Goal: Task Accomplishment & Management: Use online tool/utility

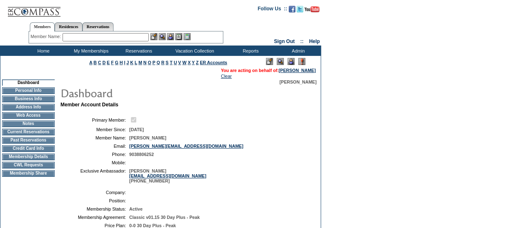
click at [126, 39] on input "text" at bounding box center [106, 37] width 86 height 8
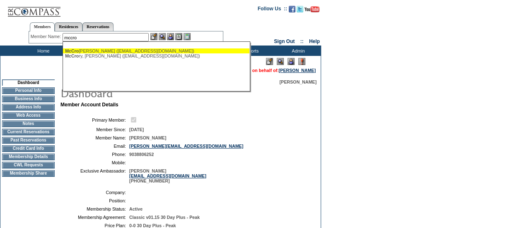
click at [105, 51] on div "McCro ry, [PERSON_NAME] ([EMAIL_ADDRESS][DOMAIN_NAME])" at bounding box center [156, 50] width 182 height 5
type input "[PERSON_NAME] ([EMAIL_ADDRESS][DOMAIN_NAME])"
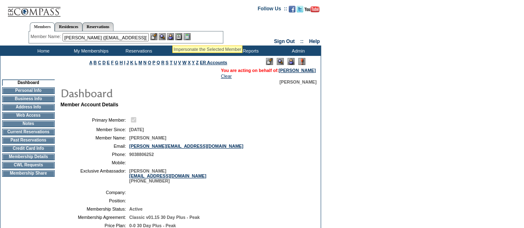
click at [172, 36] on img at bounding box center [170, 36] width 7 height 7
click at [164, 38] on img at bounding box center [162, 36] width 7 height 7
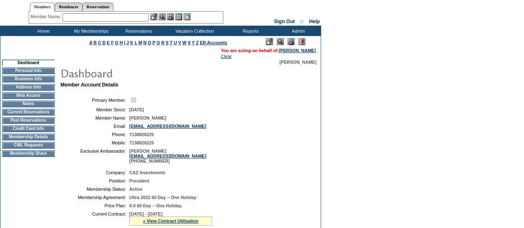
drag, startPoint x: 525, startPoint y: 43, endPoint x: 529, endPoint y: 55, distance: 13.1
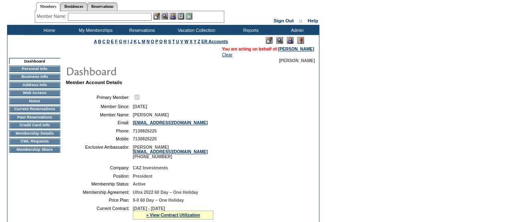
scroll to position [19, 0]
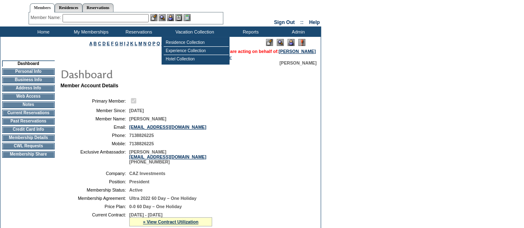
click at [125, 18] on input "text" at bounding box center [106, 18] width 86 height 8
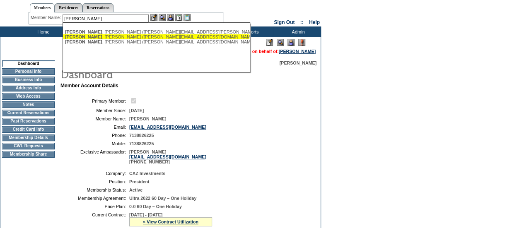
click at [103, 37] on div "Elmore , Ross (ross.elmore11@gmail.com)" at bounding box center [156, 36] width 182 height 5
type input "Elmore, Ross (ross.elmore11@gmail.com)"
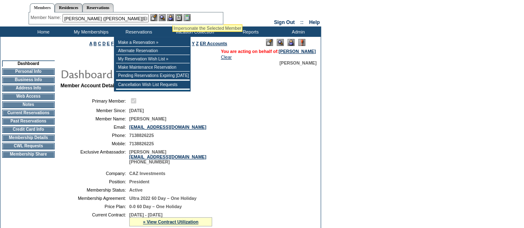
click at [173, 17] on img at bounding box center [170, 17] width 7 height 7
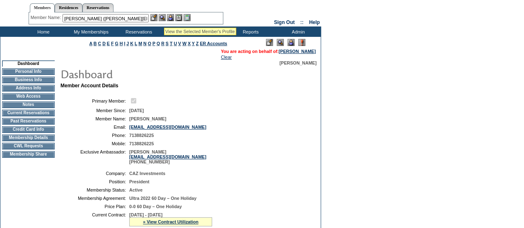
click at [164, 18] on img at bounding box center [162, 17] width 7 height 7
